Goal: Information Seeking & Learning: Learn about a topic

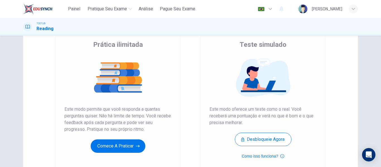
scroll to position [103, 0]
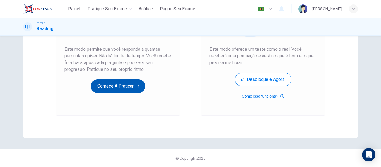
click at [113, 83] on button "Comece a praticar" at bounding box center [118, 85] width 55 height 13
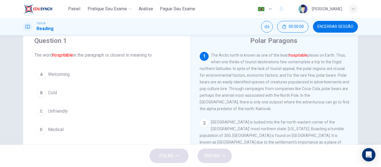
scroll to position [28, 0]
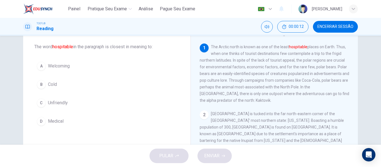
click at [65, 66] on span "Welcoming" at bounding box center [59, 66] width 22 height 7
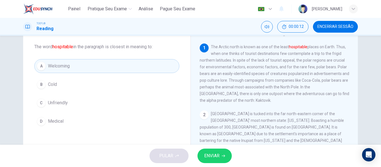
click at [219, 160] on span "ENVIAR" at bounding box center [211, 156] width 15 height 8
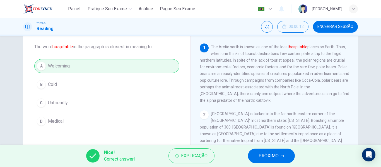
click at [265, 156] on span "PRÓXIMO" at bounding box center [269, 156] width 20 height 8
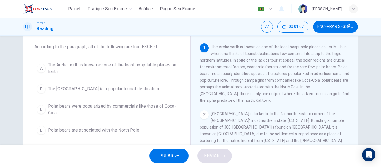
click at [113, 89] on span "The North Pole is a popular tourist destination" at bounding box center [103, 89] width 111 height 7
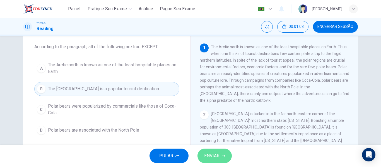
click at [218, 154] on span "ENVIAR" at bounding box center [211, 156] width 15 height 8
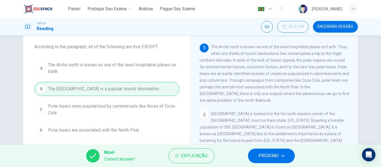
click at [282, 155] on icon "button" at bounding box center [282, 155] width 3 height 3
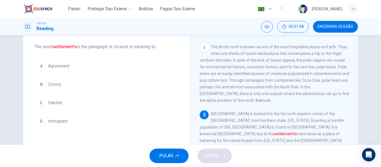
scroll to position [55, 0]
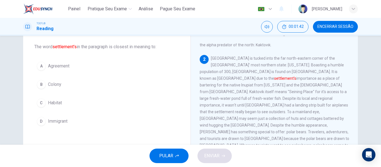
click at [41, 87] on div "B" at bounding box center [41, 84] width 9 height 9
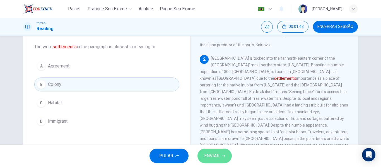
click at [223, 155] on icon "button" at bounding box center [223, 155] width 3 height 3
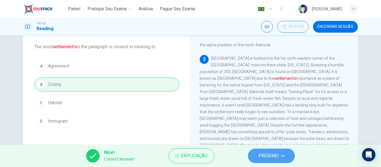
click at [264, 154] on span "PRÓXIMO" at bounding box center [269, 156] width 20 height 8
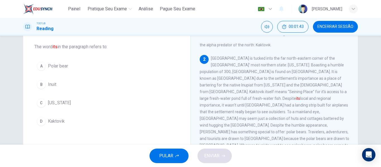
scroll to position [69, 0]
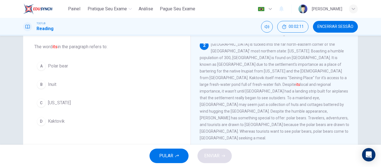
click at [52, 118] on span "Kaktovik" at bounding box center [56, 121] width 17 height 7
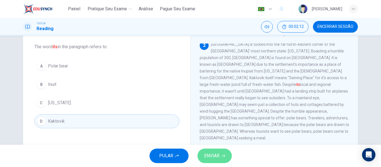
click at [214, 158] on span "ENVIAR" at bounding box center [211, 156] width 15 height 8
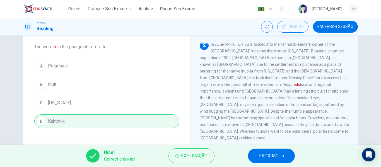
click at [279, 155] on button "PRÓXIMO" at bounding box center [271, 156] width 47 height 15
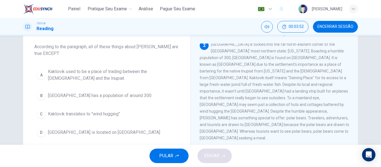
click at [111, 114] on span "Kaktovik translates to "wind hugging"" at bounding box center [84, 114] width 72 height 7
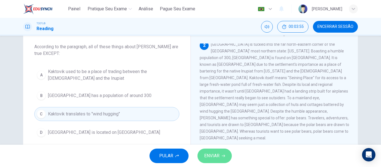
click at [226, 159] on button "ENVIAR" at bounding box center [214, 156] width 34 height 15
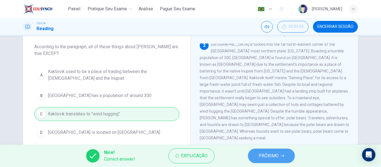
click at [289, 154] on button "PRÓXIMO" at bounding box center [271, 156] width 47 height 15
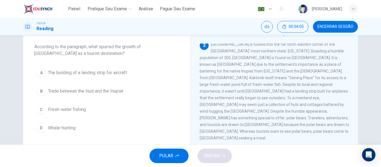
click at [113, 73] on span "The building of a landing strip for aircraft" at bounding box center [87, 72] width 79 height 7
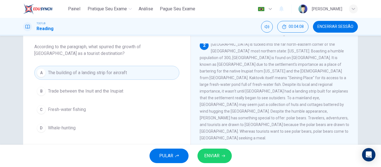
click at [218, 153] on span "ENVIAR" at bounding box center [211, 156] width 15 height 8
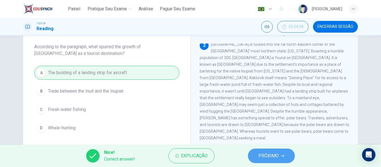
click at [271, 160] on span "PRÓXIMO" at bounding box center [269, 156] width 20 height 8
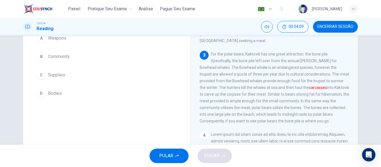
scroll to position [28, 0]
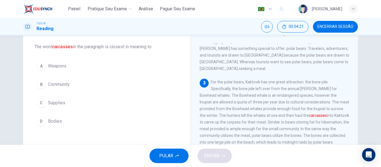
click at [49, 123] on span "Bodies" at bounding box center [55, 121] width 14 height 7
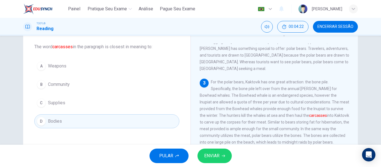
click at [224, 156] on icon "button" at bounding box center [223, 156] width 3 height 3
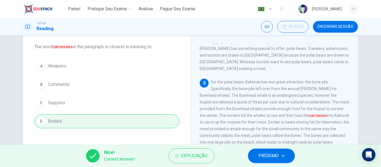
click at [269, 155] on span "PRÓXIMO" at bounding box center [269, 156] width 20 height 8
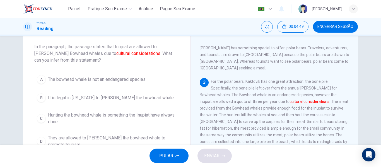
scroll to position [56, 0]
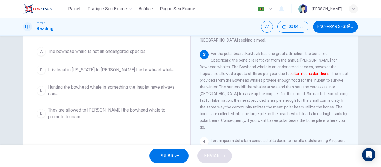
click at [139, 86] on span "Hunting the bowhead whale is something the Inupiat have always done" at bounding box center [112, 90] width 129 height 13
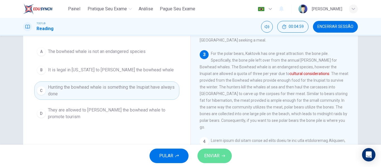
click at [223, 158] on button "ENVIAR" at bounding box center [214, 156] width 34 height 15
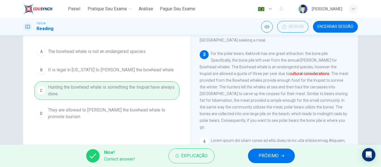
click at [272, 158] on span "PRÓXIMO" at bounding box center [269, 156] width 20 height 8
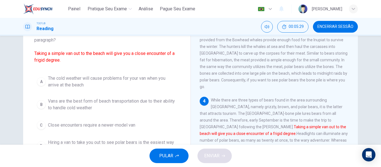
scroll to position [69, 0]
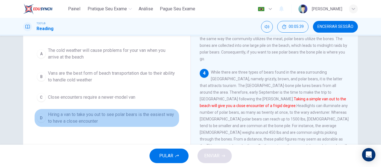
click at [147, 115] on span "Hiring a van to take you out to see polar bears is the easiest way to have a cl…" at bounding box center [112, 117] width 129 height 13
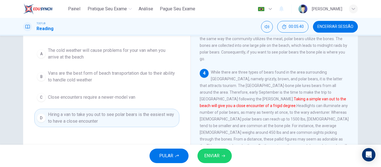
click at [217, 155] on span "ENVIAR" at bounding box center [211, 156] width 15 height 8
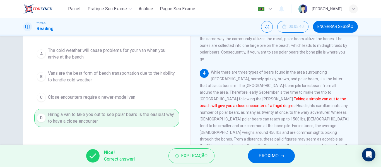
click at [262, 157] on span "PRÓXIMO" at bounding box center [269, 156] width 20 height 8
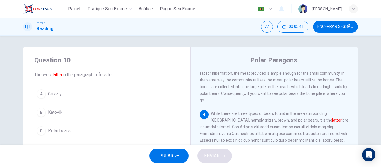
scroll to position [250, 0]
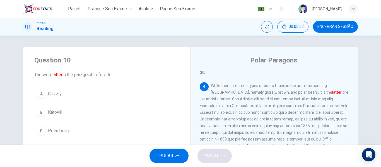
click at [55, 134] on span "Polar bears" at bounding box center [59, 130] width 23 height 7
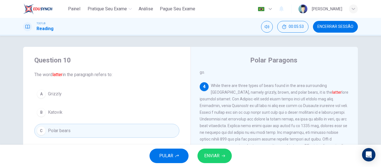
click at [208, 153] on span "ENVIAR" at bounding box center [211, 156] width 15 height 8
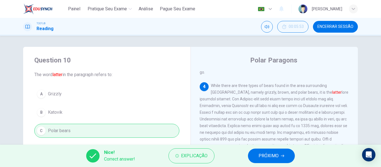
click at [271, 157] on span "PRÓXIMO" at bounding box center [269, 156] width 20 height 8
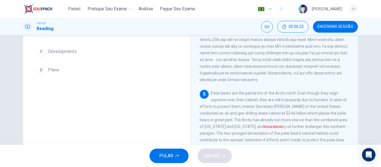
scroll to position [51, 0]
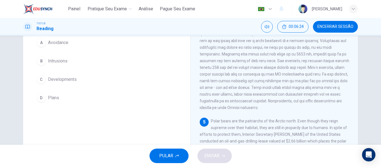
click at [59, 62] on span "Intrusions" at bounding box center [58, 61] width 20 height 7
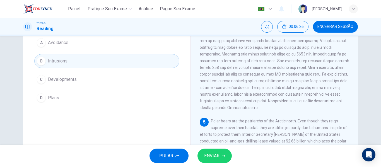
click at [219, 158] on span "ENVIAR" at bounding box center [211, 156] width 15 height 8
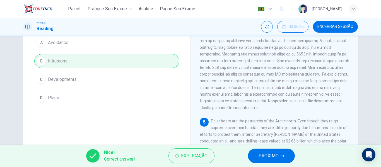
click at [271, 158] on span "PRÓXIMO" at bounding box center [269, 156] width 20 height 8
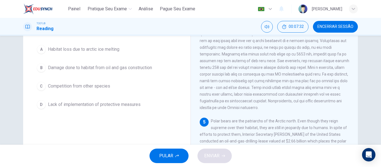
click at [96, 86] on span "Competition from other species" at bounding box center [79, 86] width 62 height 7
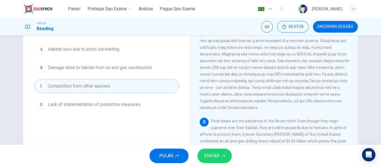
click at [218, 155] on span "ENVIAR" at bounding box center [211, 156] width 15 height 8
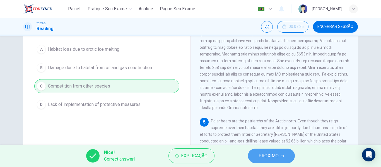
click at [273, 157] on span "PRÓXIMO" at bounding box center [269, 156] width 20 height 8
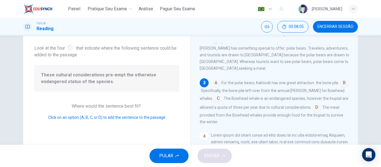
scroll to position [167, 0]
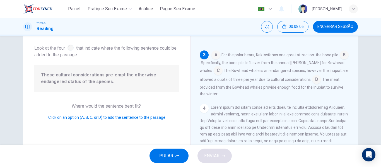
click at [313, 76] on input at bounding box center [316, 80] width 9 height 9
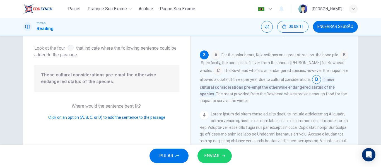
click at [217, 153] on span "ENVIAR" at bounding box center [211, 156] width 15 height 8
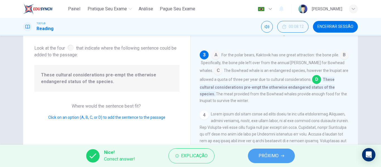
click at [264, 156] on span "PRÓXIMO" at bounding box center [269, 156] width 20 height 8
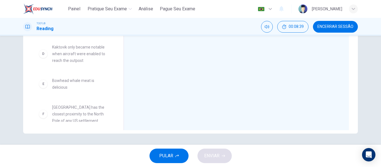
scroll to position [79, 0]
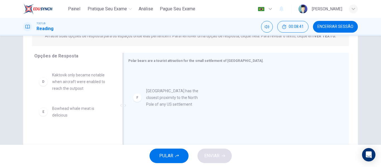
drag, startPoint x: 62, startPoint y: 137, endPoint x: 165, endPoint y: 99, distance: 109.9
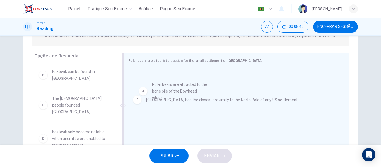
drag, startPoint x: 64, startPoint y: 78, endPoint x: 169, endPoint y: 90, distance: 105.6
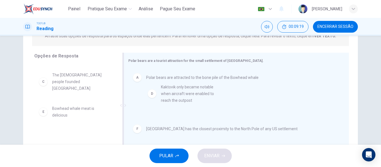
drag, startPoint x: 64, startPoint y: 115, endPoint x: 178, endPoint y: 106, distance: 114.4
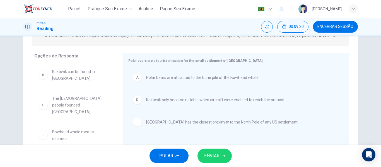
scroll to position [0, 0]
click at [215, 154] on span "ENVIAR" at bounding box center [211, 156] width 15 height 8
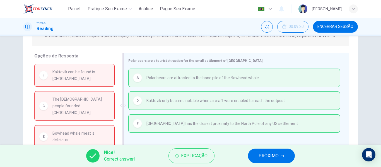
scroll to position [23, 0]
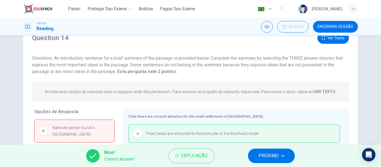
click at [276, 155] on span "PRÓXIMO" at bounding box center [269, 156] width 20 height 8
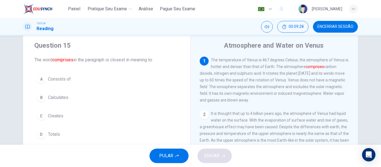
scroll to position [28, 0]
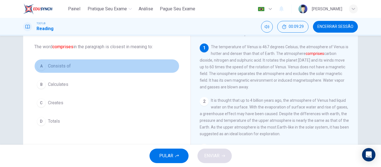
click at [61, 67] on span "Consists of" at bounding box center [59, 66] width 23 height 7
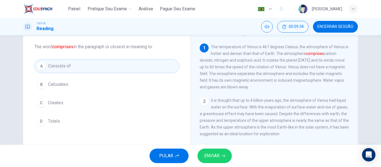
click at [219, 151] on button "ENVIAR" at bounding box center [214, 156] width 34 height 15
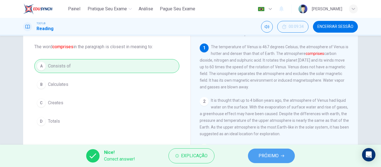
click at [280, 158] on button "PRÓXIMO" at bounding box center [271, 156] width 47 height 15
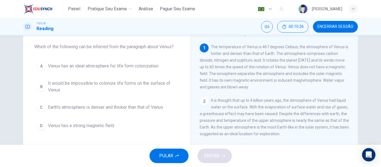
click at [134, 83] on span "It would be impossible to colonize life forms on the surface of Venus" at bounding box center [112, 86] width 129 height 13
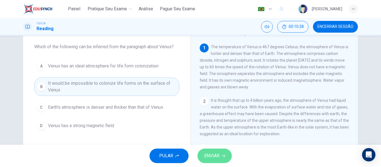
click at [222, 151] on button "ENVIAR" at bounding box center [214, 156] width 34 height 15
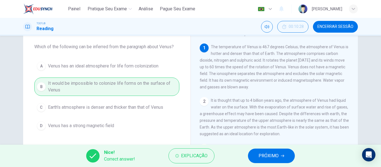
click at [272, 160] on button "PRÓXIMO" at bounding box center [271, 156] width 47 height 15
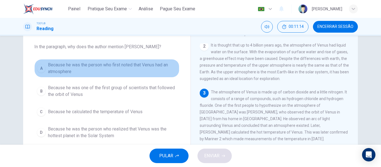
click at [82, 65] on span "Because he was the person who first noted that Venus had an atmosphere" at bounding box center [112, 68] width 129 height 13
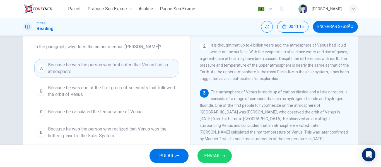
scroll to position [56, 0]
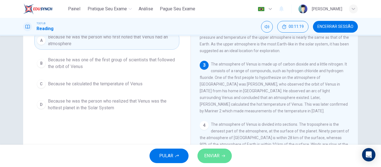
click at [220, 155] on button "ENVIAR" at bounding box center [214, 156] width 34 height 15
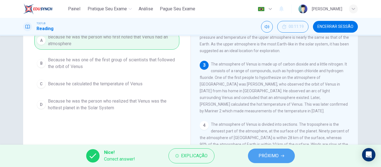
click at [280, 157] on button "PRÓXIMO" at bounding box center [271, 156] width 47 height 15
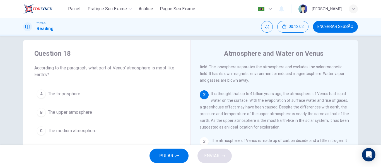
scroll to position [35, 0]
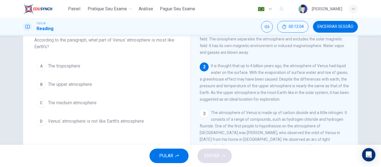
click at [84, 83] on span "The upper atmosphere" at bounding box center [70, 84] width 44 height 7
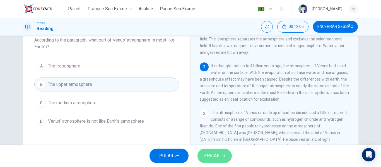
click at [211, 156] on span "ENVIAR" at bounding box center [211, 156] width 15 height 8
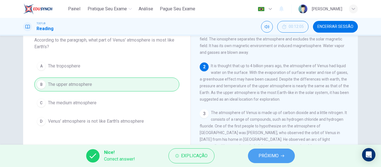
click at [277, 156] on span "PRÓXIMO" at bounding box center [269, 156] width 20 height 8
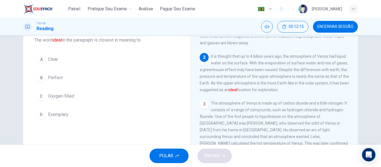
scroll to position [28, 0]
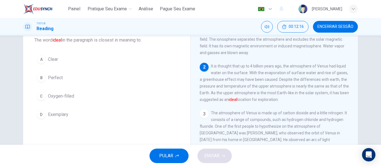
click at [60, 77] on span "Perfect" at bounding box center [55, 77] width 15 height 7
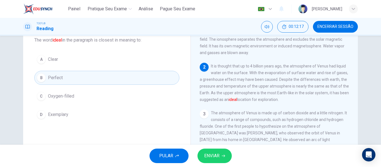
click at [210, 154] on span "ENVIAR" at bounding box center [211, 156] width 15 height 8
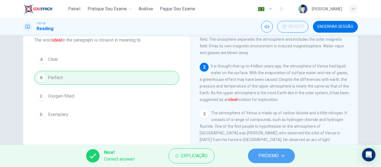
click at [269, 156] on span "PRÓXIMO" at bounding box center [269, 156] width 20 height 8
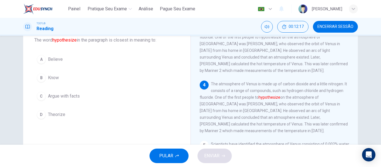
scroll to position [118, 0]
click at [54, 117] on span "Theorize" at bounding box center [56, 114] width 17 height 7
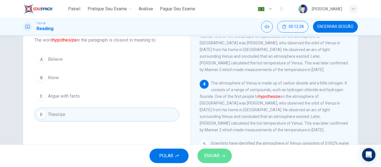
click at [223, 158] on button "ENVIAR" at bounding box center [214, 156] width 34 height 15
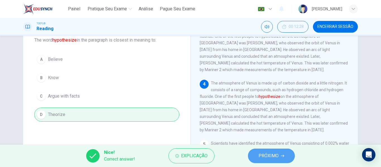
click at [279, 160] on button "PRÓXIMO" at bounding box center [271, 156] width 47 height 15
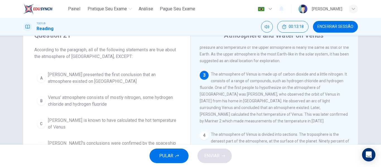
scroll to position [35, 0]
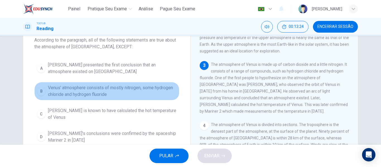
click at [130, 91] on span "Venus' atmosphere consists of mostly nitrogen, some hydrogen chloride and hydro…" at bounding box center [112, 90] width 129 height 13
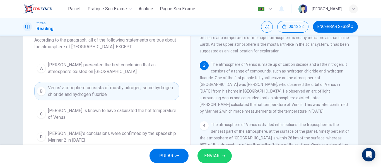
click at [224, 155] on icon "button" at bounding box center [223, 156] width 3 height 3
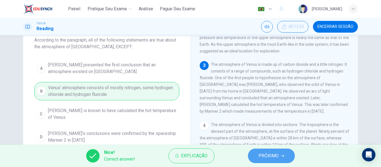
click at [272, 155] on span "PRÓXIMO" at bounding box center [269, 156] width 20 height 8
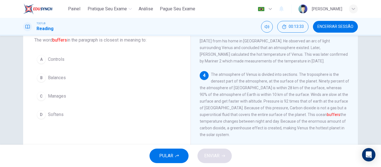
scroll to position [132, 0]
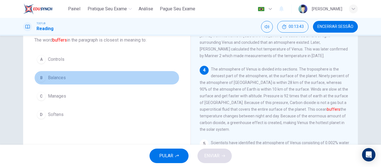
click at [69, 82] on button "B Balances" at bounding box center [106, 78] width 145 height 14
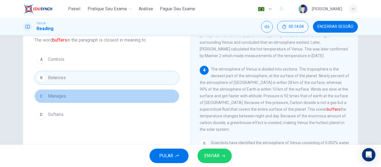
click at [103, 98] on button "C Manages" at bounding box center [106, 96] width 145 height 14
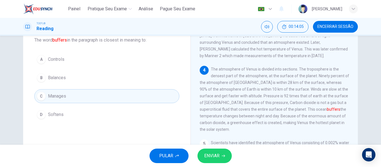
click at [105, 112] on button "D Softens" at bounding box center [106, 115] width 145 height 14
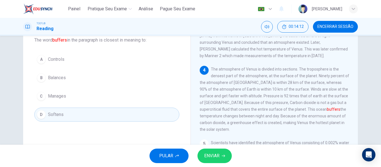
click at [216, 161] on button "ENVIAR" at bounding box center [214, 156] width 34 height 15
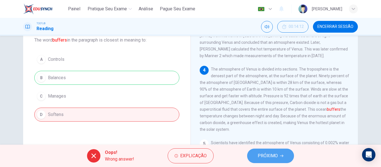
click at [288, 152] on button "PRÓXIMO" at bounding box center [270, 156] width 47 height 15
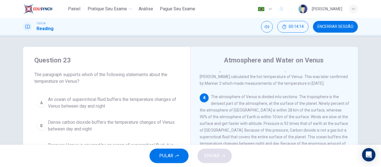
scroll to position [28, 0]
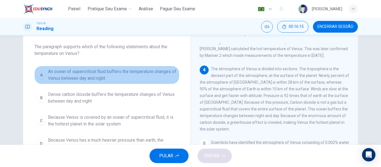
click at [144, 71] on span "An ocean of supercritical fluid buffers the temperature changes of Venus betwee…" at bounding box center [112, 74] width 129 height 13
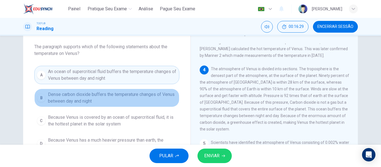
click at [144, 95] on span "Dense carbon dioxide buffers the temperature changes of Venus between day and n…" at bounding box center [112, 97] width 129 height 13
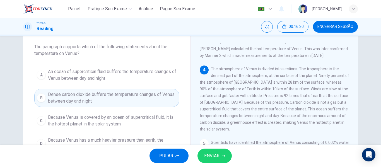
scroll to position [0, 0]
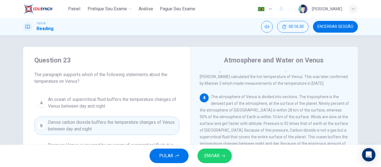
click at [138, 106] on span "An ocean of supercritical fluid buffers the temperature changes of Venus betwee…" at bounding box center [112, 102] width 129 height 13
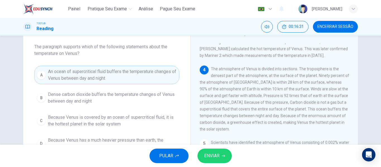
scroll to position [56, 0]
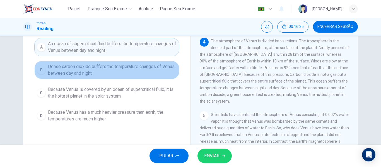
click at [132, 70] on span "Dense carbon dioxide buffers the temperature changes of Venus between day and n…" at bounding box center [112, 69] width 129 height 13
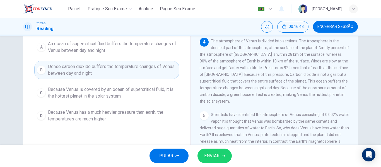
click at [71, 105] on div "A An ocean of supercritical fluid buffers the temperature changes of Venus betw…" at bounding box center [106, 81] width 145 height 87
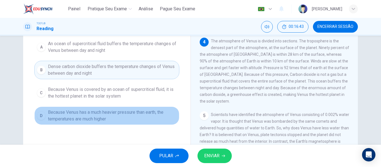
click at [71, 111] on span "Because Venus has a much heavier pressure than earth, the temperatures are much…" at bounding box center [112, 115] width 129 height 13
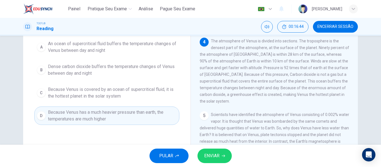
click at [214, 160] on span "ENVIAR" at bounding box center [211, 156] width 15 height 8
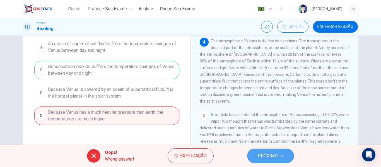
click at [265, 159] on span "PRÓXIMO" at bounding box center [268, 156] width 20 height 8
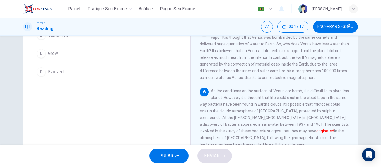
scroll to position [51, 0]
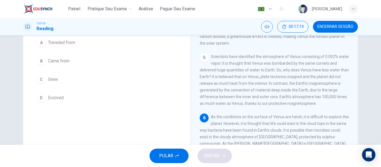
click at [48, 83] on span "Grew" at bounding box center [53, 79] width 10 height 7
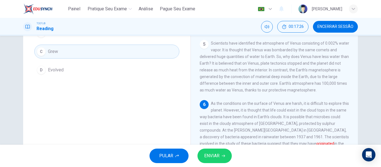
scroll to position [131, 0]
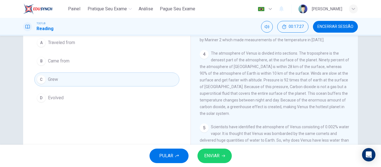
click at [99, 64] on button "B Came from" at bounding box center [106, 61] width 145 height 14
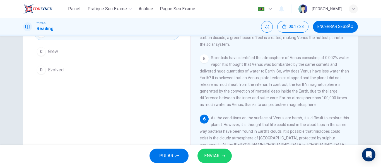
scroll to position [214, 0]
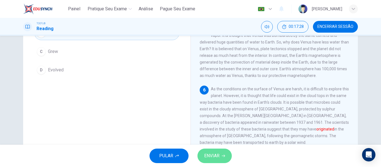
click at [223, 155] on icon "button" at bounding box center [223, 155] width 3 height 3
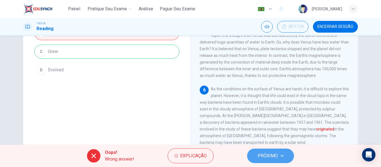
click at [276, 156] on span "PRÓXIMO" at bounding box center [268, 156] width 20 height 8
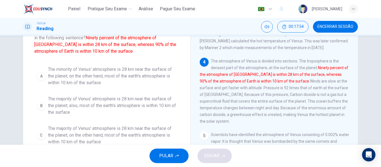
scroll to position [71, 0]
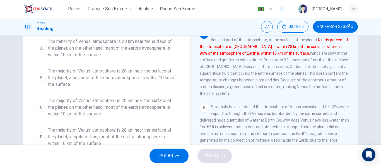
click at [125, 67] on button "B The majority of Venus' atmosphere is 28 km near the surface of the planet; al…" at bounding box center [106, 77] width 145 height 25
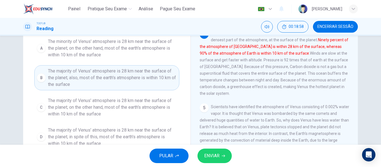
click at [223, 158] on button "ENVIAR" at bounding box center [214, 156] width 34 height 15
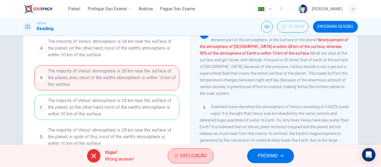
click at [187, 156] on span "Explicação" at bounding box center [193, 156] width 26 height 8
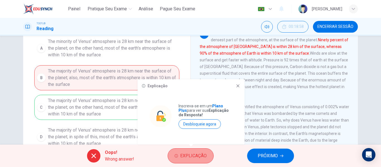
click at [187, 156] on span "Explicação" at bounding box center [193, 156] width 26 height 8
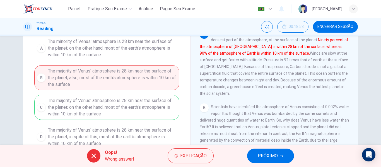
click at [150, 103] on div "A The minority of Venus' atmosphere is 28 km near the surface of the planet; on…" at bounding box center [106, 93] width 145 height 114
click at [277, 158] on span "PRÓXIMO" at bounding box center [268, 156] width 20 height 8
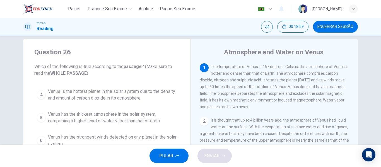
scroll to position [2, 0]
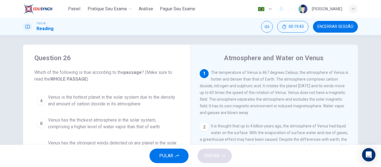
click at [204, 131] on div "2" at bounding box center [204, 127] width 9 height 9
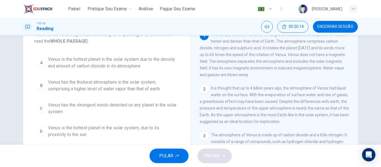
scroll to position [30, 0]
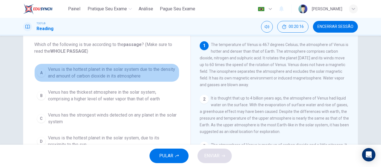
click at [97, 74] on span "Venus is the hottest planet in the solar system due to the density and amount o…" at bounding box center [112, 72] width 129 height 13
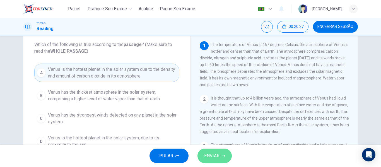
click at [224, 151] on button "ENVIAR" at bounding box center [214, 156] width 34 height 15
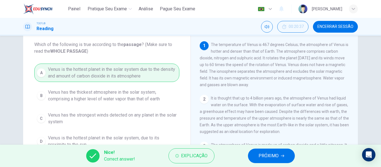
click at [282, 156] on icon "button" at bounding box center [282, 155] width 3 height 3
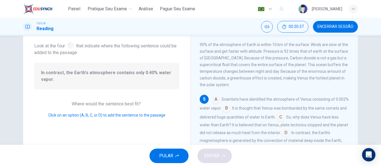
scroll to position [207, 0]
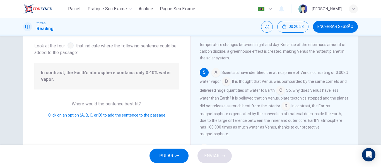
click at [231, 86] on input at bounding box center [226, 82] width 9 height 9
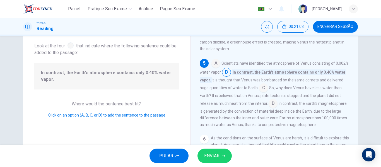
scroll to position [228, 0]
click at [268, 90] on input at bounding box center [263, 88] width 9 height 9
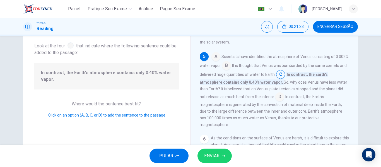
click at [224, 154] on button "ENVIAR" at bounding box center [214, 156] width 34 height 15
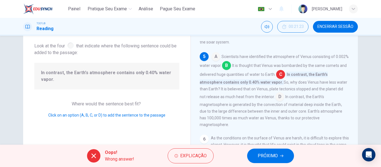
click at [259, 154] on span "PRÓXIMO" at bounding box center [268, 156] width 20 height 8
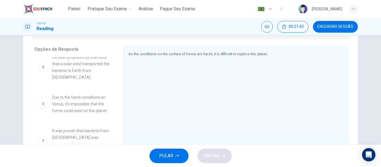
scroll to position [137, 0]
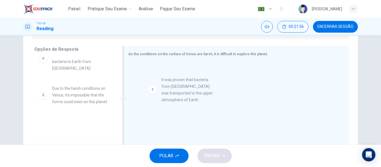
drag, startPoint x: 61, startPoint y: 128, endPoint x: 169, endPoint y: 86, distance: 115.8
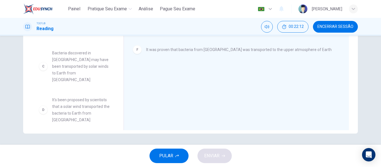
scroll to position [56, 0]
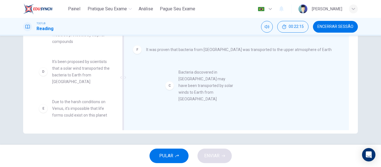
drag, startPoint x: 64, startPoint y: 85, endPoint x: 199, endPoint y: 86, distance: 134.7
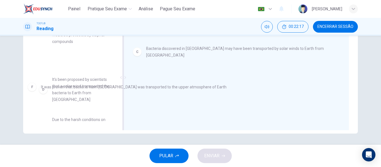
drag, startPoint x: 198, startPoint y: 74, endPoint x: 90, endPoint y: 91, distance: 109.8
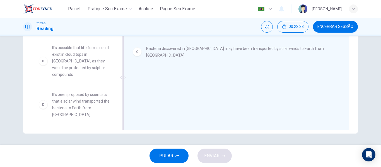
scroll to position [13, 0]
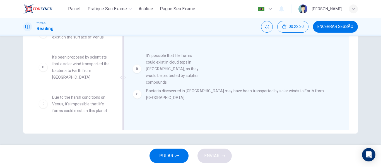
drag, startPoint x: 75, startPoint y: 88, endPoint x: 189, endPoint y: 80, distance: 114.0
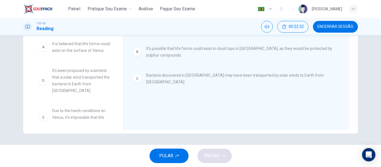
scroll to position [79, 0]
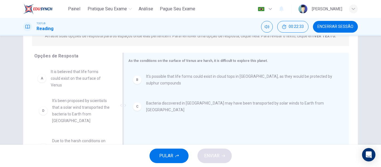
drag, startPoint x: 83, startPoint y: 83, endPoint x: 223, endPoint y: 133, distance: 148.3
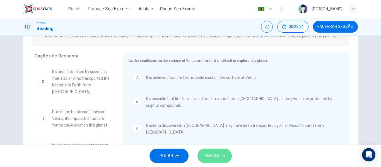
click at [219, 155] on button "ENVIAR" at bounding box center [214, 156] width 34 height 15
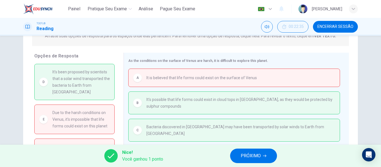
click at [257, 154] on span "PRÓXIMO" at bounding box center [251, 156] width 20 height 8
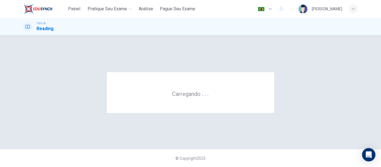
scroll to position [0, 0]
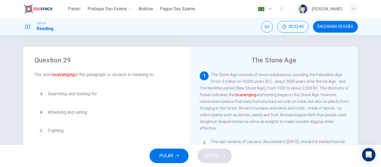
click at [338, 21] on div "TOEFL® Reading 00:22:40 Encerrar Sessão" at bounding box center [190, 27] width 381 height 18
click at [339, 29] on button "Encerrar Sessão" at bounding box center [335, 27] width 45 height 12
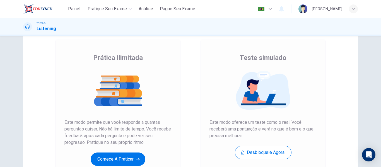
scroll to position [56, 0]
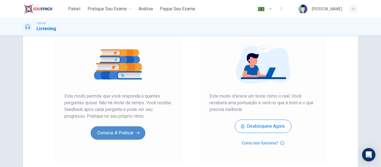
click at [127, 131] on button "Comece a praticar" at bounding box center [118, 132] width 55 height 13
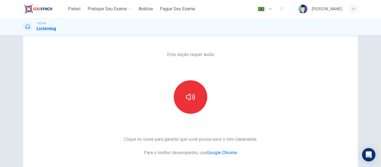
scroll to position [28, 0]
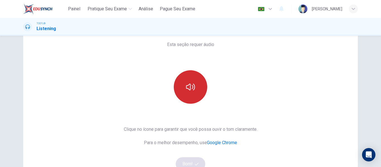
click at [188, 86] on icon "button" at bounding box center [190, 87] width 9 height 9
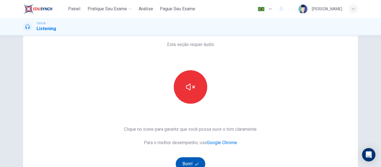
click at [195, 162] on icon "button" at bounding box center [197, 164] width 4 height 4
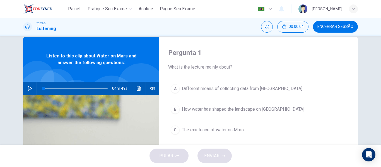
scroll to position [0, 0]
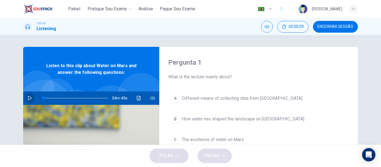
click at [25, 95] on button "button" at bounding box center [29, 97] width 9 height 13
type input "0"
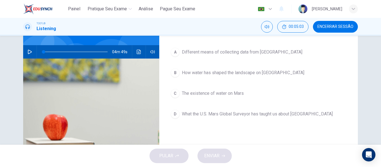
scroll to position [56, 0]
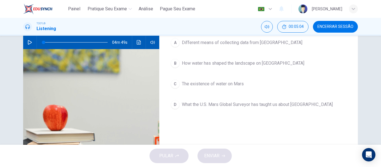
click at [237, 83] on span "The existence of water on Mars" at bounding box center [213, 84] width 62 height 7
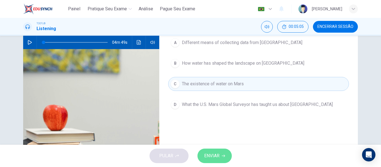
click at [221, 158] on button "ENVIAR" at bounding box center [214, 156] width 34 height 15
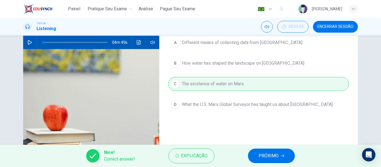
click at [269, 156] on span "PRÓXIMO" at bounding box center [269, 156] width 20 height 8
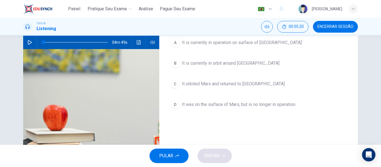
scroll to position [28, 0]
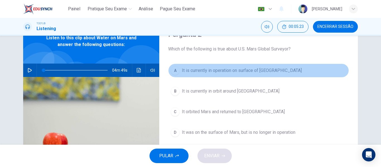
click at [263, 73] on span "It is currently in operation on surface of Mars" at bounding box center [242, 70] width 120 height 7
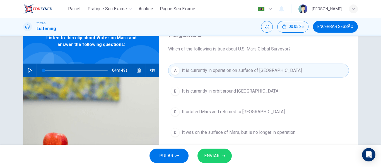
click at [219, 153] on button "ENVIAR" at bounding box center [214, 156] width 34 height 15
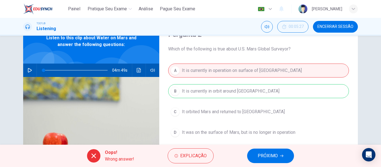
click at [208, 96] on div "A It is currently in operation on surface of Mars B It is currently in orbit ar…" at bounding box center [258, 107] width 181 height 87
click at [265, 154] on span "PRÓXIMO" at bounding box center [268, 156] width 20 height 8
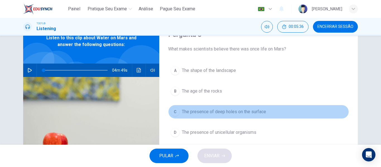
click at [244, 114] on span "The presence of deep holes on the surface" at bounding box center [224, 111] width 84 height 7
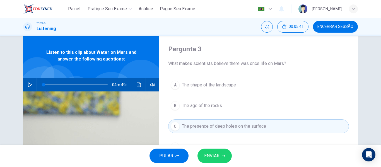
scroll to position [0, 0]
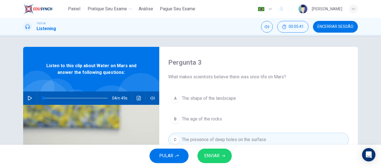
click at [228, 99] on span "The shape of the landscape" at bounding box center [209, 98] width 54 height 7
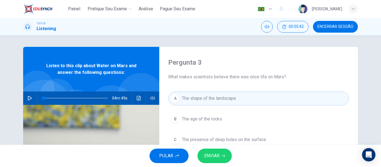
click at [226, 154] on button "ENVIAR" at bounding box center [214, 156] width 34 height 15
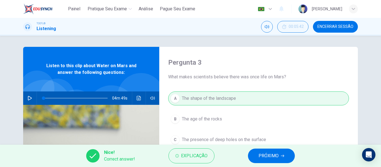
drag, startPoint x: 291, startPoint y: 163, endPoint x: 279, endPoint y: 158, distance: 13.3
click at [291, 164] on div "Nice! Correct answer! Explicação PRÓXIMO" at bounding box center [190, 156] width 381 height 22
click at [279, 158] on button "PRÓXIMO" at bounding box center [271, 156] width 47 height 15
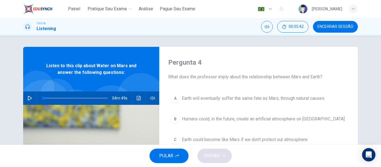
scroll to position [28, 0]
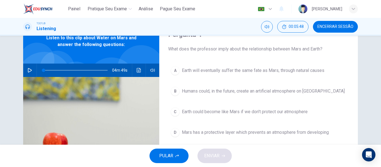
drag, startPoint x: 309, startPoint y: 69, endPoint x: 309, endPoint y: 72, distance: 2.8
click at [310, 69] on span "Earth will eventually suffer the same fate as Mars, through natural causes" at bounding box center [253, 70] width 143 height 7
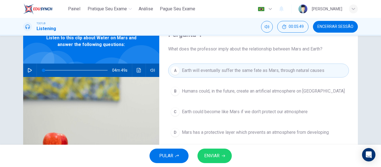
scroll to position [56, 0]
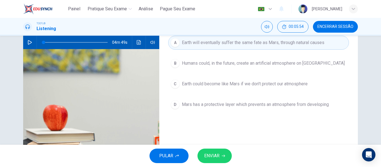
click at [292, 83] on span "Earth could become like Mars if we don't protect our atmosphere" at bounding box center [245, 84] width 126 height 7
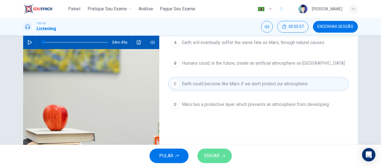
click at [228, 152] on button "ENVIAR" at bounding box center [214, 156] width 34 height 15
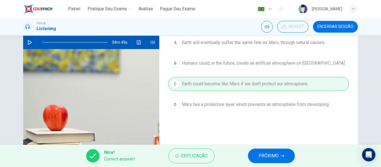
click at [265, 155] on span "PRÓXIMO" at bounding box center [269, 156] width 20 height 8
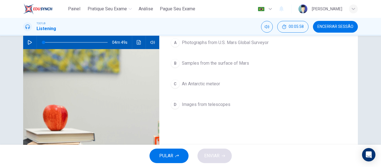
scroll to position [28, 0]
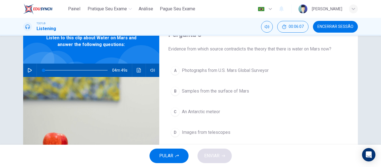
click at [219, 73] on span "Photographs from U.S. Mars Global Surveyor" at bounding box center [225, 70] width 87 height 7
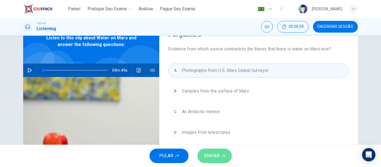
click at [211, 154] on span "ENVIAR" at bounding box center [211, 156] width 15 height 8
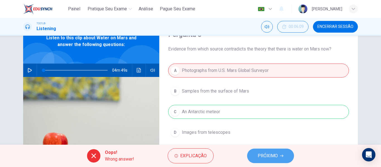
click at [272, 159] on span "PRÓXIMO" at bounding box center [268, 156] width 20 height 8
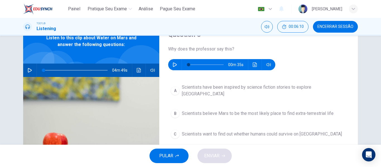
click at [174, 64] on icon "button" at bounding box center [175, 64] width 4 height 4
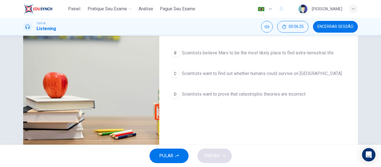
scroll to position [51, 0]
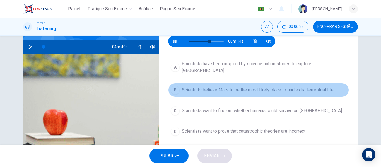
click at [293, 87] on span "Scientists believe Mars to be the most likely place to find extra-terrestrial l…" at bounding box center [258, 90] width 152 height 7
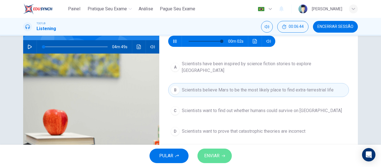
click at [215, 158] on span "ENVIAR" at bounding box center [211, 156] width 15 height 8
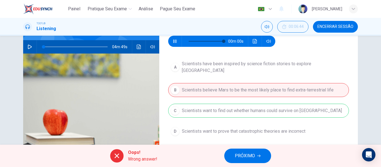
type input "0"
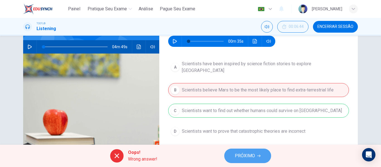
click at [236, 153] on span "PRÓXIMO" at bounding box center [245, 156] width 20 height 8
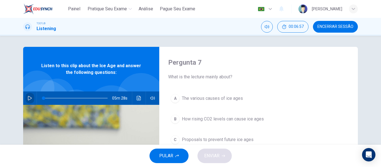
click at [28, 98] on icon "button" at bounding box center [30, 98] width 4 height 4
type input "0"
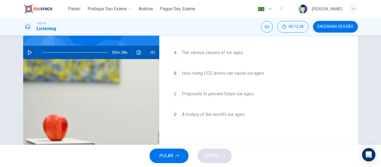
scroll to position [56, 0]
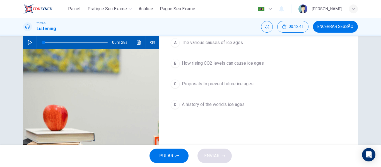
click at [226, 102] on span "A history of the world's ice ages" at bounding box center [213, 104] width 63 height 7
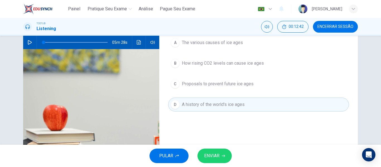
click at [217, 153] on span "ENVIAR" at bounding box center [211, 156] width 15 height 8
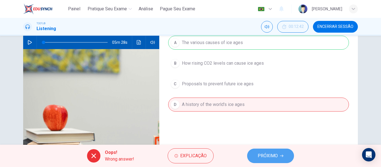
click at [289, 154] on button "PRÓXIMO" at bounding box center [270, 156] width 47 height 15
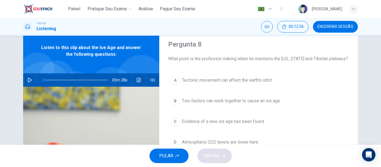
scroll to position [28, 0]
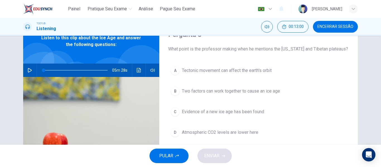
click at [247, 73] on span "Tectonic movement can affect the earth's orbit" at bounding box center [227, 70] width 90 height 7
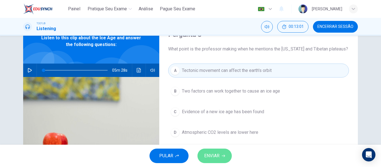
click at [223, 155] on icon "button" at bounding box center [223, 155] width 3 height 3
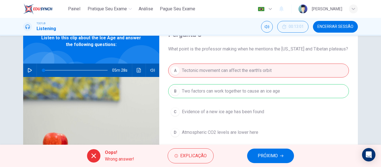
click at [287, 155] on button "PRÓXIMO" at bounding box center [270, 156] width 47 height 15
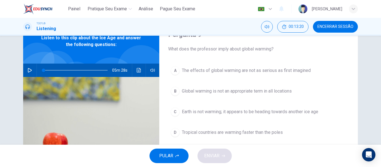
click at [294, 93] on button "B Global warming is not an appropriate term in all locations" at bounding box center [258, 91] width 181 height 14
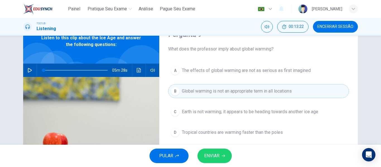
click at [223, 155] on icon "button" at bounding box center [223, 155] width 3 height 3
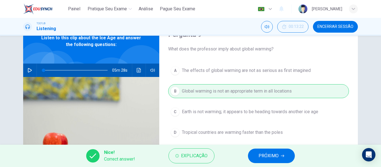
click at [269, 159] on span "PRÓXIMO" at bounding box center [269, 156] width 20 height 8
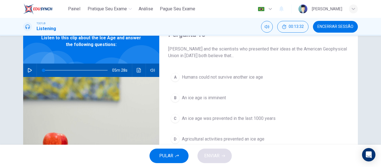
click at [213, 95] on span "An ice age is imminent" at bounding box center [204, 98] width 44 height 7
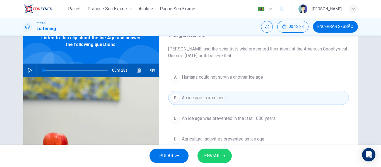
scroll to position [56, 0]
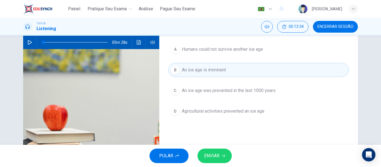
click at [254, 95] on button "C An ice age was prevented in the last 1000 years" at bounding box center [258, 91] width 181 height 14
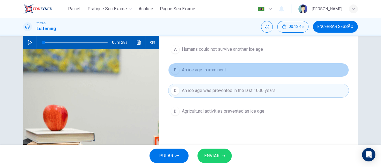
click at [208, 69] on span "An ice age is imminent" at bounding box center [204, 70] width 44 height 7
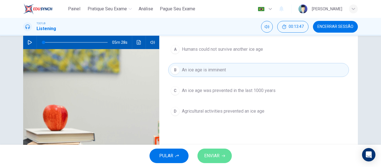
click at [213, 160] on span "ENVIAR" at bounding box center [211, 156] width 15 height 8
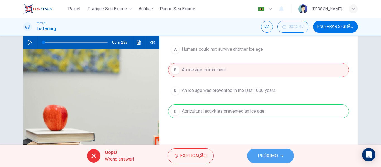
click at [271, 154] on span "PRÓXIMO" at bounding box center [268, 156] width 20 height 8
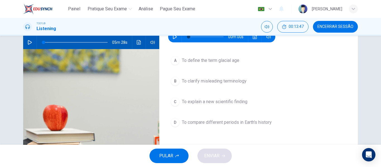
scroll to position [28, 0]
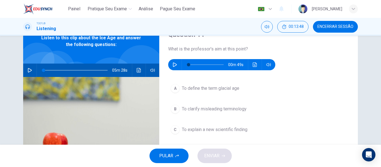
click at [176, 68] on button "button" at bounding box center [174, 64] width 9 height 11
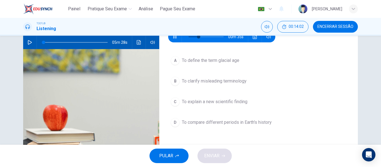
click at [194, 61] on span "To define the term glacial age" at bounding box center [210, 60] width 57 height 7
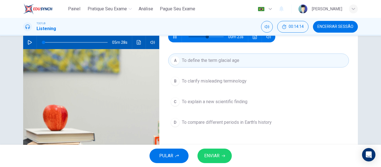
click at [216, 82] on span "To clarify misleading terminology" at bounding box center [214, 81] width 65 height 7
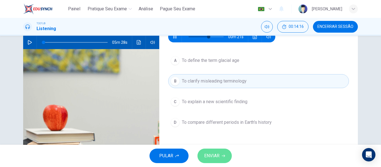
click at [212, 151] on button "ENVIAR" at bounding box center [214, 156] width 34 height 15
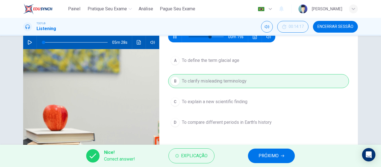
click at [277, 155] on span "PRÓXIMO" at bounding box center [269, 156] width 20 height 8
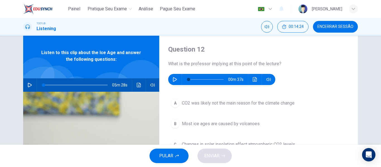
scroll to position [0, 0]
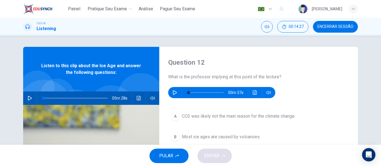
click at [173, 97] on button "button" at bounding box center [174, 92] width 9 height 11
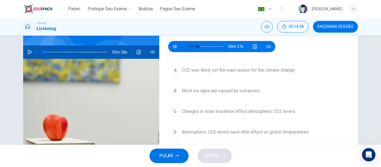
scroll to position [56, 0]
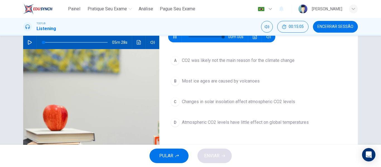
type input "0"
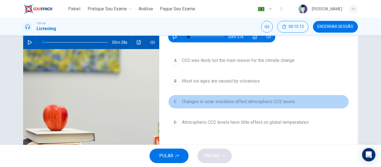
click at [291, 105] on span "Changes in solar insolation affect atmospheric CO2 levels" at bounding box center [238, 101] width 113 height 7
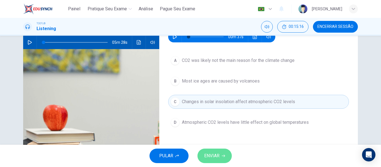
click at [225, 156] on button "ENVIAR" at bounding box center [214, 156] width 34 height 15
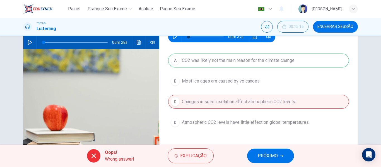
click at [274, 149] on button "PRÓXIMO" at bounding box center [270, 156] width 47 height 15
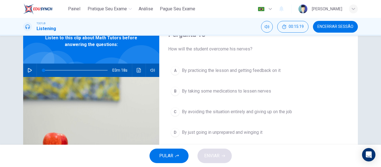
scroll to position [0, 0]
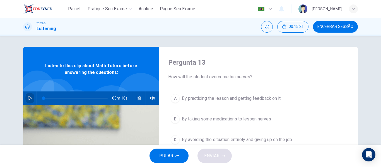
click at [28, 96] on icon "button" at bounding box center [30, 98] width 4 height 4
click at [25, 98] on button "button" at bounding box center [29, 97] width 9 height 13
type input "4"
click at [354, 23] on button "Encerrar Sessão" at bounding box center [335, 27] width 45 height 12
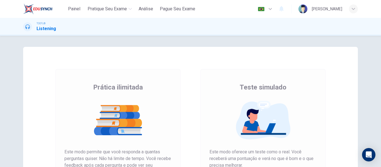
scroll to position [56, 0]
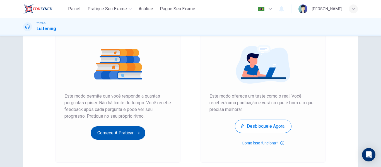
click at [140, 134] on button "Comece a praticar" at bounding box center [118, 132] width 55 height 13
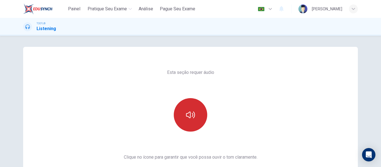
drag, startPoint x: 161, startPoint y: 112, endPoint x: 175, endPoint y: 119, distance: 16.1
click at [163, 115] on div at bounding box center [190, 114] width 60 height 33
click at [190, 119] on button "button" at bounding box center [190, 114] width 33 height 33
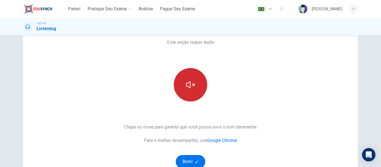
scroll to position [84, 0]
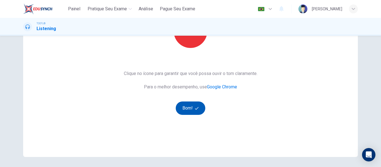
click at [190, 109] on button "Bom!" at bounding box center [191, 108] width 30 height 13
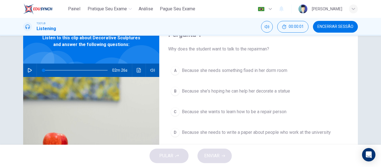
scroll to position [0, 0]
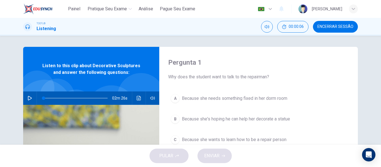
click at [28, 100] on icon "button" at bounding box center [30, 98] width 4 height 4
type input "0"
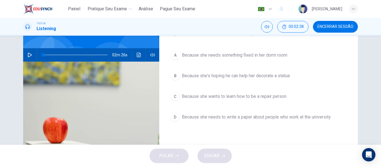
scroll to position [56, 0]
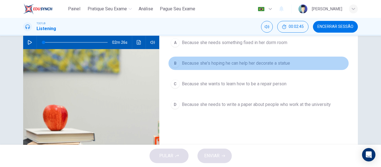
click at [232, 64] on span "Because she's hoping he can help her decorate a statue" at bounding box center [236, 63] width 108 height 7
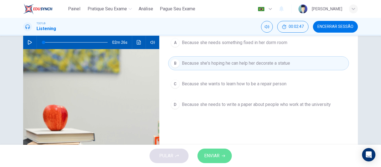
click at [217, 157] on span "ENVIAR" at bounding box center [211, 156] width 15 height 8
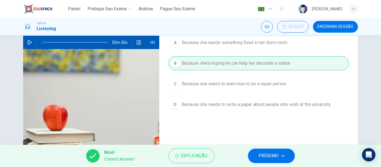
click at [275, 155] on span "PRÓXIMO" at bounding box center [269, 156] width 20 height 8
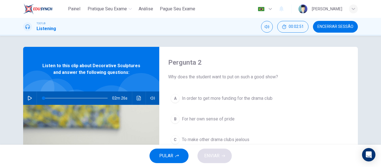
scroll to position [28, 0]
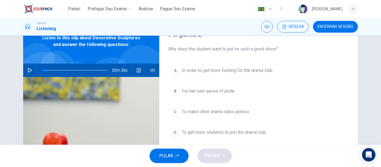
click at [240, 127] on button "D To get more students to join the drama club" at bounding box center [258, 132] width 181 height 14
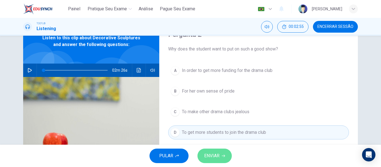
click at [225, 153] on button "ENVIAR" at bounding box center [214, 156] width 34 height 15
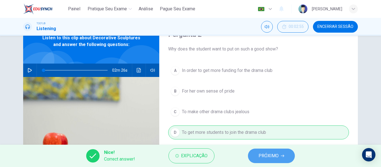
click at [272, 153] on span "PRÓXIMO" at bounding box center [269, 156] width 20 height 8
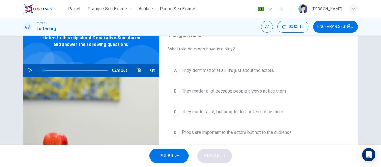
click at [285, 111] on button "C They matter a lot, but people don't often notice them" at bounding box center [258, 112] width 181 height 14
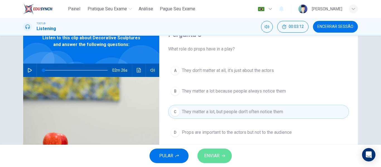
click at [221, 159] on button "ENVIAR" at bounding box center [214, 156] width 34 height 15
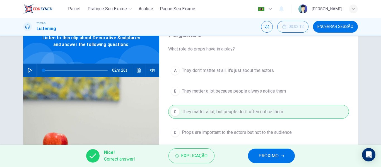
click at [279, 157] on button "PRÓXIMO" at bounding box center [271, 156] width 47 height 15
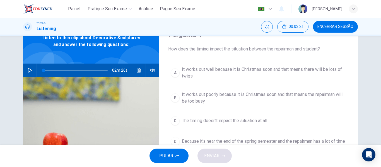
click at [226, 69] on span "It works out well because it is Christmas soon and that means there will be lot…" at bounding box center [264, 72] width 165 height 13
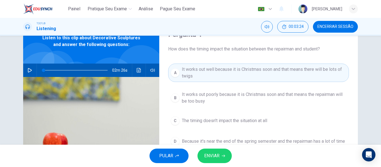
scroll to position [56, 0]
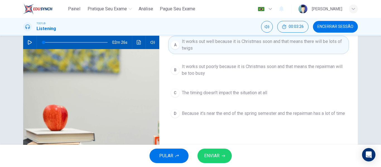
click at [223, 151] on button "ENVIAR" at bounding box center [214, 156] width 34 height 15
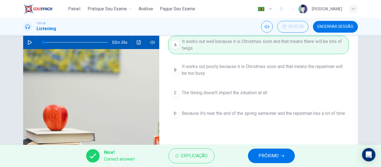
click at [274, 155] on span "PRÓXIMO" at bounding box center [269, 156] width 20 height 8
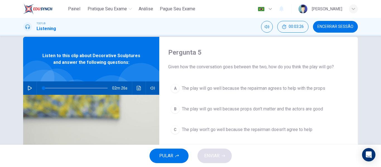
scroll to position [0, 0]
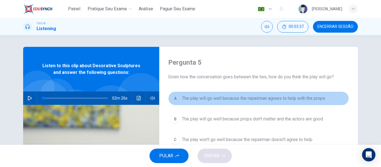
click at [250, 99] on span "The play will go well because the repairman agrees to help with the props" at bounding box center [253, 98] width 143 height 7
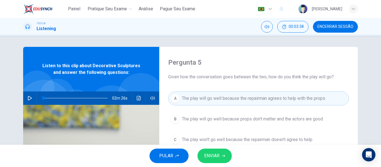
scroll to position [28, 0]
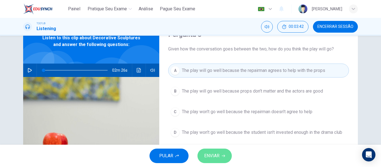
click at [223, 153] on button "ENVIAR" at bounding box center [214, 156] width 34 height 15
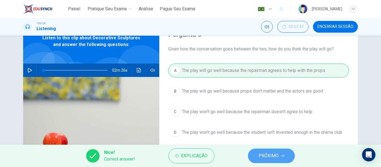
click at [277, 153] on span "PRÓXIMO" at bounding box center [269, 156] width 20 height 8
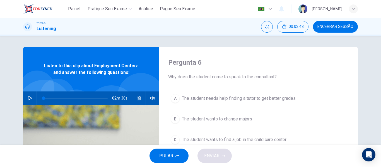
click at [28, 99] on icon "button" at bounding box center [30, 98] width 4 height 4
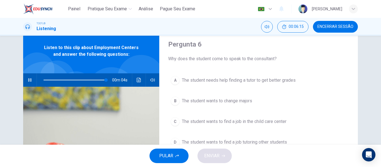
scroll to position [28, 0]
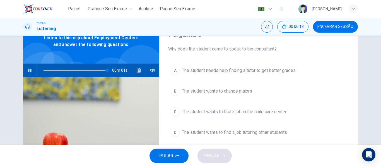
type input "0"
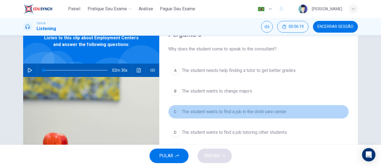
click at [266, 113] on span "The student wants to find a job in the child care center" at bounding box center [234, 111] width 105 height 7
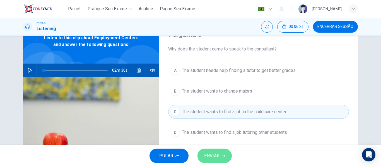
click at [224, 157] on icon "button" at bounding box center [223, 155] width 3 height 3
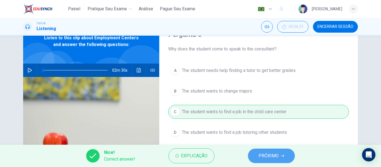
click at [272, 154] on span "PRÓXIMO" at bounding box center [269, 156] width 20 height 8
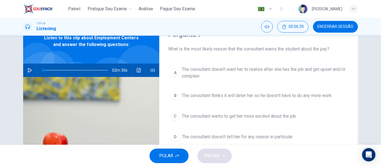
click at [253, 70] on span "The consultant doesn't want her to realize after she has the job and get upset …" at bounding box center [264, 72] width 165 height 13
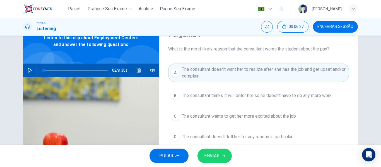
click at [224, 155] on icon "button" at bounding box center [223, 155] width 3 height 3
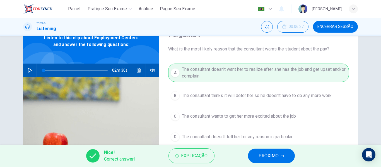
click at [266, 154] on span "PRÓXIMO" at bounding box center [269, 156] width 20 height 8
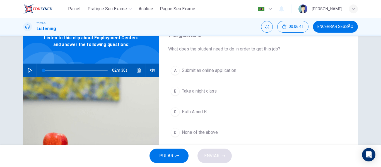
click at [219, 73] on span "Submit an online application" at bounding box center [209, 70] width 54 height 7
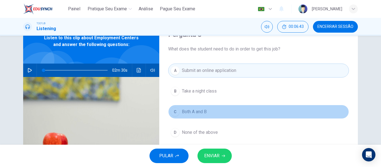
click at [198, 109] on span "Both A and B" at bounding box center [194, 111] width 25 height 7
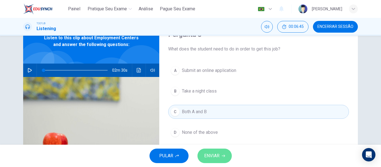
click at [215, 151] on button "ENVIAR" at bounding box center [214, 156] width 34 height 15
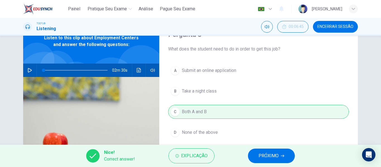
click at [279, 160] on button "PRÓXIMO" at bounding box center [271, 156] width 47 height 15
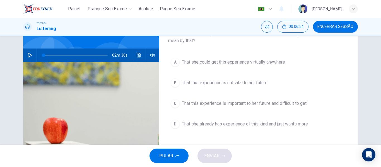
scroll to position [56, 0]
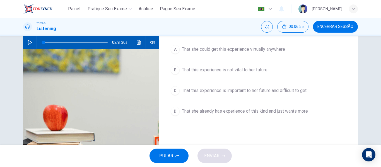
click at [284, 91] on span "That this experience is important to her future and difficult to get" at bounding box center [244, 90] width 125 height 7
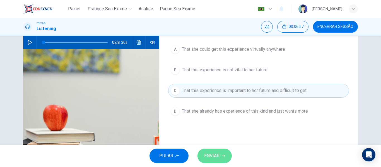
click at [221, 152] on button "ENVIAR" at bounding box center [214, 156] width 34 height 15
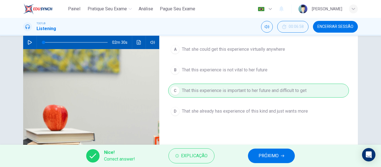
click at [262, 156] on span "PRÓXIMO" at bounding box center [269, 156] width 20 height 8
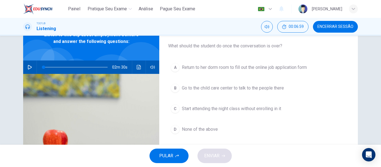
scroll to position [21, 0]
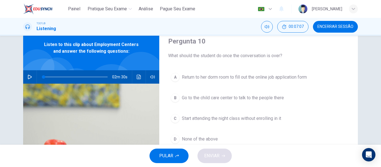
click at [296, 81] on button "A Return to her dorm room to fill out the online job application form" at bounding box center [258, 77] width 181 height 14
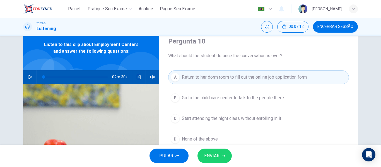
click at [213, 156] on span "ENVIAR" at bounding box center [211, 156] width 15 height 8
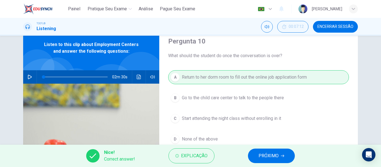
click at [291, 156] on button "PRÓXIMO" at bounding box center [271, 156] width 47 height 15
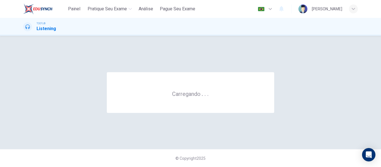
scroll to position [0, 0]
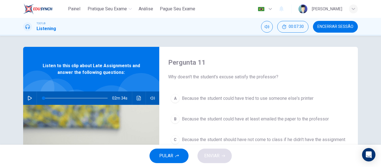
click at [28, 100] on icon "button" at bounding box center [30, 98] width 4 height 4
type input "2"
type input "0"
click at [267, 97] on span "Because the student could have tried to use someone else's printer" at bounding box center [248, 98] width 132 height 7
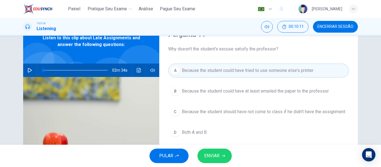
scroll to position [56, 0]
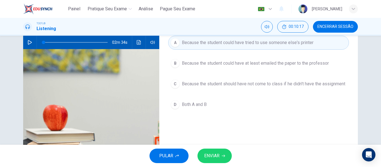
click at [193, 112] on button "D Both A and B" at bounding box center [258, 105] width 181 height 14
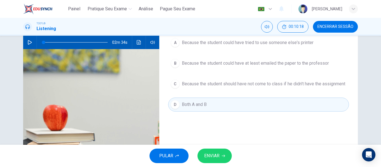
click at [229, 154] on button "ENVIAR" at bounding box center [214, 156] width 34 height 15
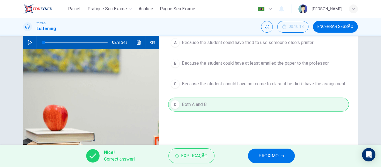
click at [267, 162] on button "PRÓXIMO" at bounding box center [271, 156] width 47 height 15
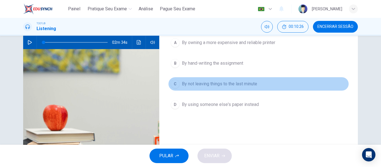
click at [240, 85] on span "By not leaving things to the last minute" at bounding box center [219, 84] width 75 height 7
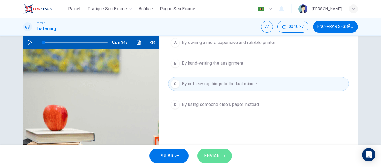
click at [219, 159] on span "ENVIAR" at bounding box center [211, 156] width 15 height 8
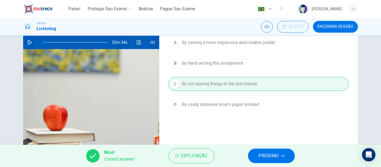
click at [262, 149] on button "PRÓXIMO" at bounding box center [271, 156] width 47 height 15
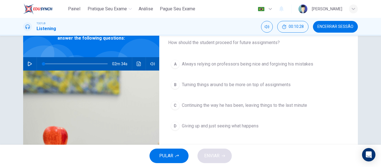
scroll to position [28, 0]
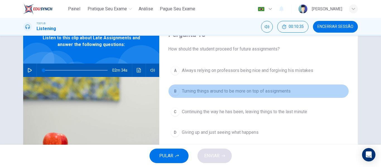
click at [250, 95] on button "B Turning things around to be more on top of assignments" at bounding box center [258, 91] width 181 height 14
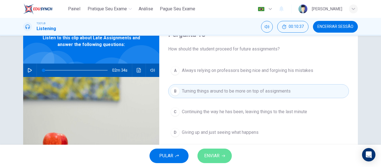
click at [219, 154] on span "ENVIAR" at bounding box center [211, 156] width 15 height 8
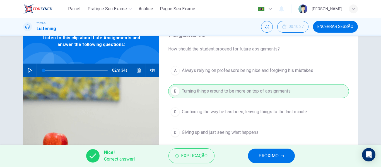
click at [274, 148] on div "Nice! Correct answer! Explicação PRÓXIMO" at bounding box center [190, 156] width 381 height 22
click at [277, 153] on span "PRÓXIMO" at bounding box center [269, 156] width 20 height 8
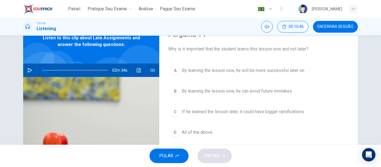
click at [265, 91] on span "By learning the lesson now, he can avoid future mistakes" at bounding box center [237, 91] width 110 height 7
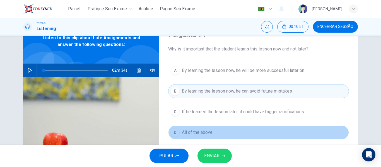
click at [193, 134] on span "All of the above" at bounding box center [197, 132] width 31 height 7
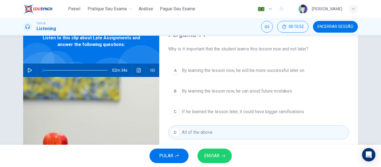
click at [220, 156] on button "ENVIAR" at bounding box center [214, 156] width 34 height 15
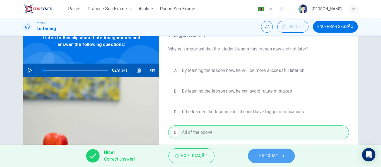
click at [264, 155] on span "PRÓXIMO" at bounding box center [269, 156] width 20 height 8
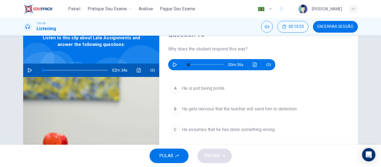
click at [173, 65] on icon "button" at bounding box center [175, 64] width 4 height 4
type input "0"
click at [211, 113] on button "B He gets nervous that the teacher will send him to detention" at bounding box center [258, 109] width 181 height 14
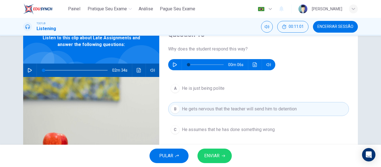
scroll to position [56, 0]
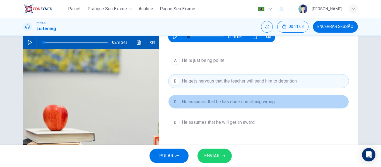
click at [256, 105] on button "C He assumes that he has done something wrong" at bounding box center [258, 102] width 181 height 14
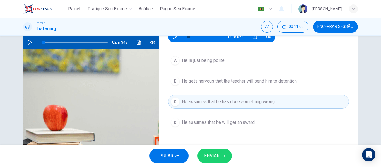
click at [218, 154] on span "ENVIAR" at bounding box center [211, 156] width 15 height 8
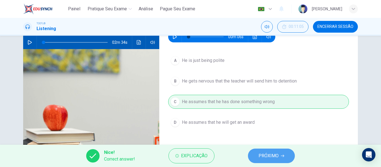
click at [266, 155] on span "PRÓXIMO" at bounding box center [269, 156] width 20 height 8
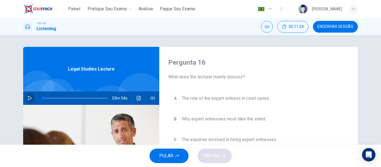
click at [28, 100] on icon "button" at bounding box center [30, 98] width 4 height 4
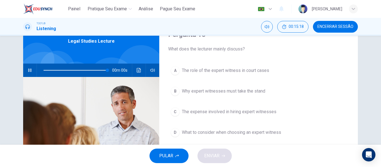
type input "0"
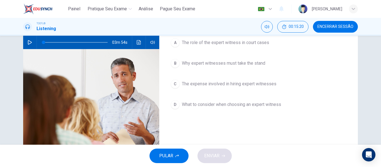
scroll to position [28, 0]
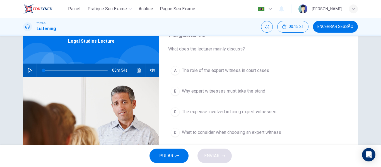
click at [209, 70] on span "The role of the expert witness in court cases" at bounding box center [225, 70] width 87 height 7
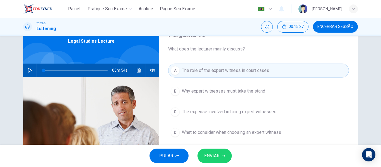
click at [243, 133] on span "What to consider when choosing an expert witness" at bounding box center [231, 132] width 99 height 7
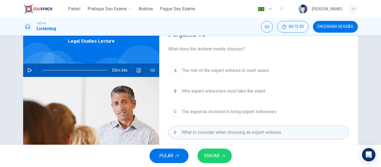
click at [217, 151] on button "ENVIAR" at bounding box center [214, 156] width 34 height 15
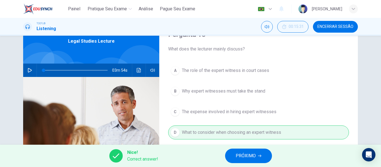
click at [251, 155] on span "PRÓXIMO" at bounding box center [246, 156] width 20 height 8
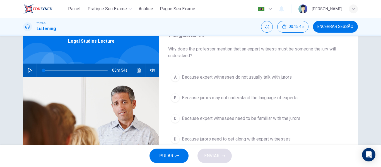
click at [286, 100] on span "Because jurors may not understand the language of experts" at bounding box center [240, 98] width 116 height 7
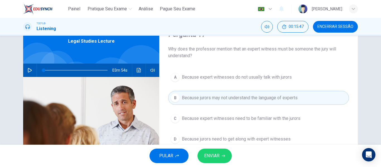
scroll to position [56, 0]
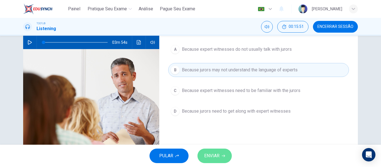
click at [220, 156] on button "ENVIAR" at bounding box center [214, 156] width 34 height 15
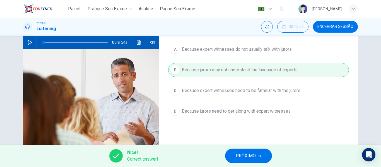
click at [250, 158] on span "PRÓXIMO" at bounding box center [246, 156] width 20 height 8
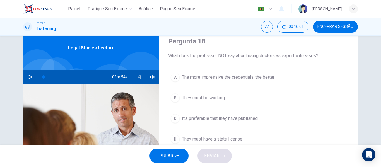
scroll to position [49, 0]
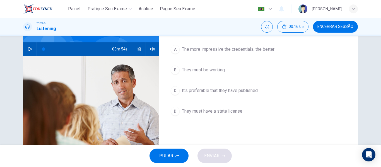
click at [214, 93] on span "It's preferable that they have published" at bounding box center [220, 90] width 76 height 7
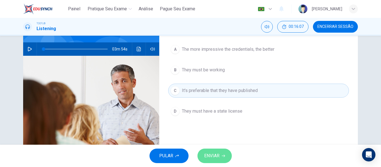
click at [220, 157] on button "ENVIAR" at bounding box center [214, 156] width 34 height 15
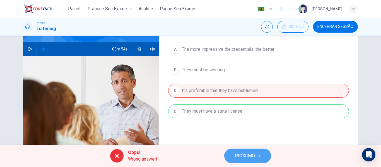
click at [250, 155] on span "PRÓXIMO" at bounding box center [245, 156] width 20 height 8
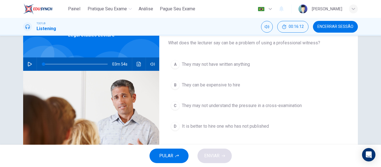
scroll to position [21, 0]
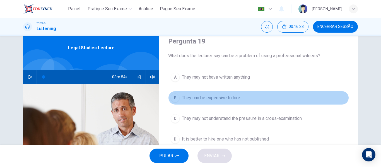
click at [228, 94] on button "B They can be expensive to hire" at bounding box center [258, 98] width 181 height 14
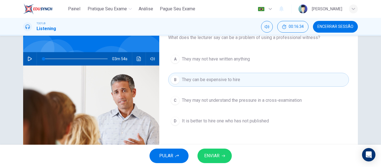
scroll to position [49, 0]
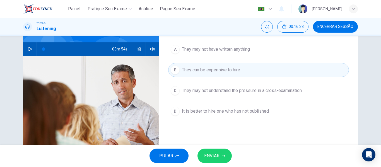
click at [257, 90] on span "They may not understand the pressure in a cross-examination" at bounding box center [242, 90] width 120 height 7
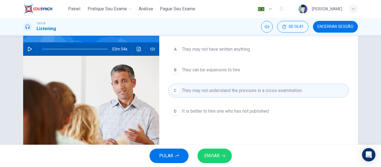
click at [227, 76] on button "B They can be expensive to hire" at bounding box center [258, 70] width 181 height 14
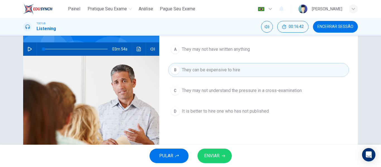
click at [224, 152] on button "ENVIAR" at bounding box center [214, 156] width 34 height 15
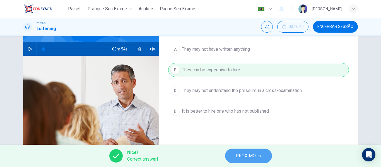
click at [255, 156] on span "PRÓXIMO" at bounding box center [246, 156] width 20 height 8
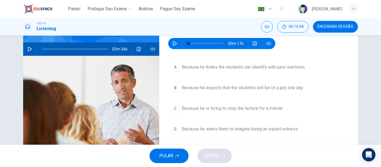
click at [173, 44] on icon "button" at bounding box center [175, 43] width 4 height 4
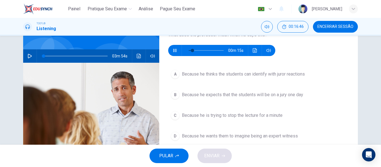
scroll to position [56, 0]
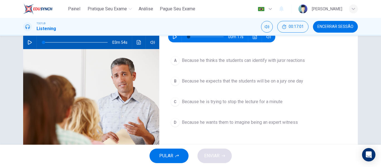
type input "0"
click at [251, 62] on span "Because he thinks the students can identify with juror reactions" at bounding box center [243, 60] width 123 height 7
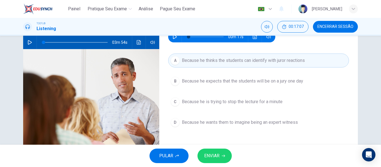
click at [217, 156] on span "ENVIAR" at bounding box center [211, 156] width 15 height 8
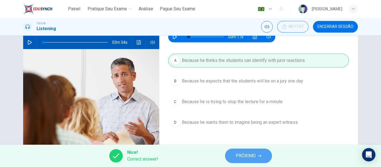
click at [252, 156] on span "PRÓXIMO" at bounding box center [246, 156] width 20 height 8
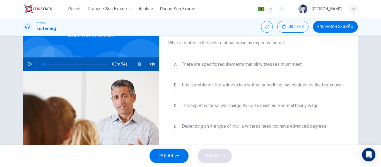
scroll to position [28, 0]
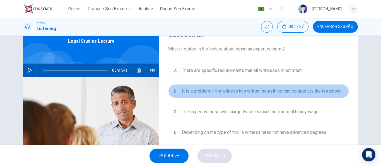
click at [272, 91] on span "It is a problem if the witness has written something that contradicts the testi…" at bounding box center [262, 91] width 160 height 7
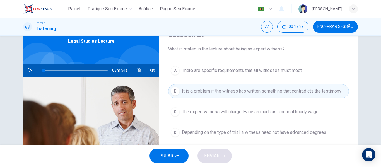
click at [221, 156] on div "PULAR ENVIAR" at bounding box center [190, 156] width 381 height 22
click at [215, 115] on span "The expert witness will charge twice as much as a normal hourly wage" at bounding box center [250, 111] width 137 height 7
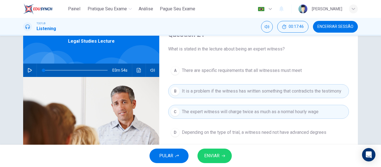
click at [208, 154] on span "ENVIAR" at bounding box center [211, 156] width 15 height 8
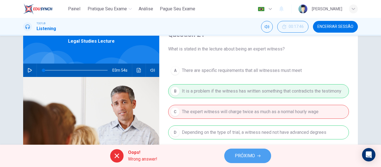
click at [243, 154] on span "PRÓXIMO" at bounding box center [245, 156] width 20 height 8
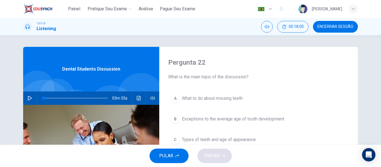
click at [26, 99] on button "button" at bounding box center [29, 97] width 9 height 13
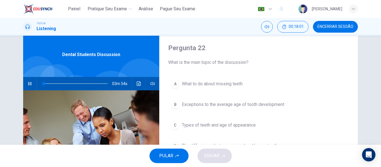
scroll to position [28, 0]
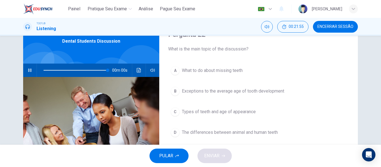
type input "0"
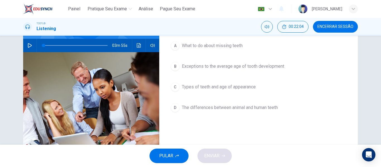
scroll to position [56, 0]
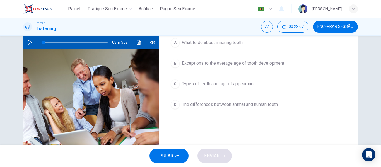
click at [220, 86] on span "Types of teeth and age of appearance" at bounding box center [219, 84] width 74 height 7
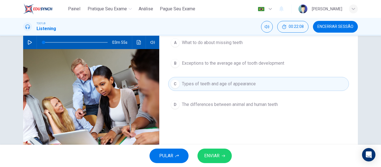
click at [222, 154] on icon "button" at bounding box center [223, 155] width 3 height 3
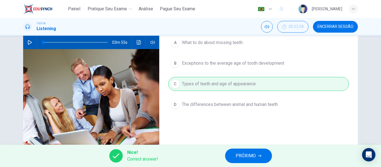
click at [239, 153] on span "PRÓXIMO" at bounding box center [246, 156] width 20 height 8
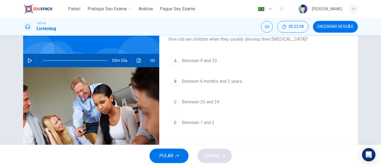
scroll to position [28, 0]
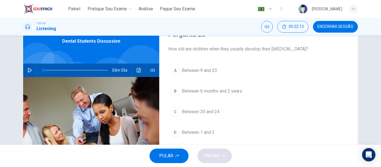
click at [219, 95] on button "B Between 6 months and 2 years" at bounding box center [258, 91] width 181 height 14
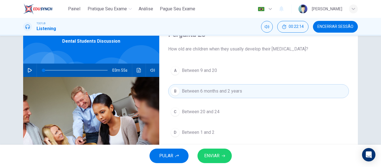
click at [218, 156] on span "ENVIAR" at bounding box center [211, 156] width 15 height 8
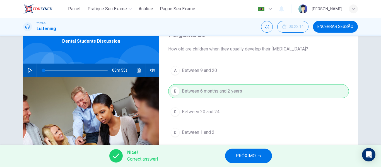
click at [249, 156] on span "PRÓXIMO" at bounding box center [246, 156] width 20 height 8
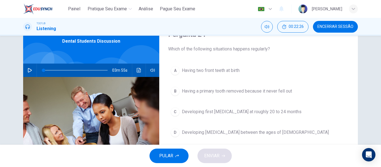
click at [259, 130] on span "Developing [MEDICAL_DATA] between the ages of [DEMOGRAPHIC_DATA]" at bounding box center [255, 132] width 147 height 7
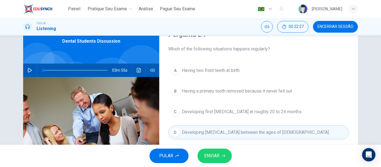
click at [222, 156] on icon "button" at bounding box center [223, 155] width 3 height 3
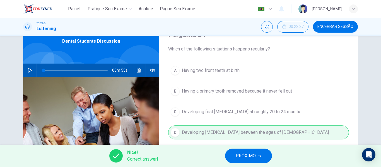
click at [247, 152] on span "PRÓXIMO" at bounding box center [246, 156] width 20 height 8
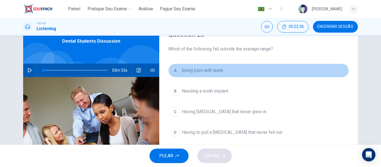
click at [214, 69] on span "Being born with teeth" at bounding box center [202, 70] width 41 height 7
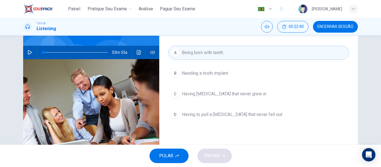
scroll to position [56, 0]
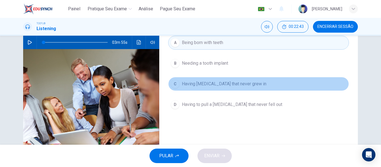
click at [212, 90] on button "C Having [MEDICAL_DATA] that never grew in" at bounding box center [258, 84] width 181 height 14
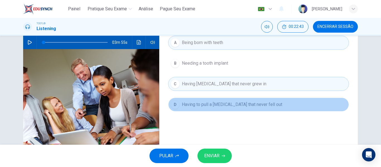
click at [219, 108] on button "D Having to pull a [MEDICAL_DATA] that never fell out" at bounding box center [258, 105] width 181 height 14
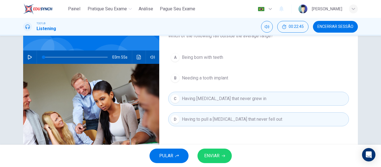
scroll to position [28, 0]
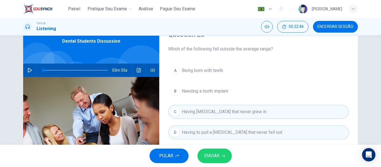
drag, startPoint x: 188, startPoint y: 71, endPoint x: 186, endPoint y: 78, distance: 6.4
click at [187, 71] on span "Being born with teeth" at bounding box center [202, 70] width 41 height 7
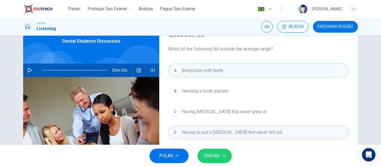
click at [268, 132] on span "Having to pull a [MEDICAL_DATA] that never fell out" at bounding box center [232, 132] width 100 height 7
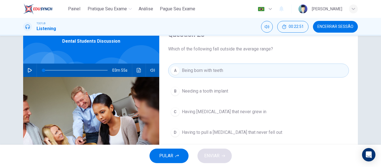
click at [254, 110] on span "Having [MEDICAL_DATA] that never grew in" at bounding box center [224, 111] width 84 height 7
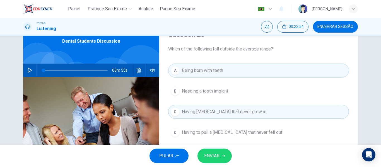
click at [220, 153] on button "ENVIAR" at bounding box center [214, 156] width 34 height 15
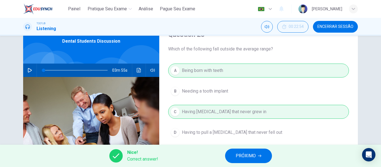
click at [242, 158] on span "PRÓXIMO" at bounding box center [246, 156] width 20 height 8
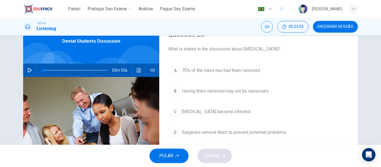
click at [250, 93] on span "Having them removed may not be necessary" at bounding box center [225, 91] width 87 height 7
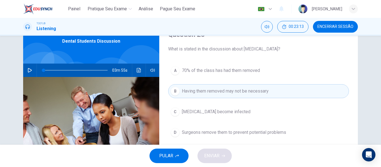
click at [254, 127] on button "D Surgeons remove them to prevent potential problems" at bounding box center [258, 132] width 181 height 14
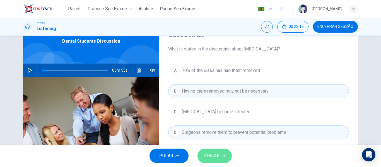
click at [222, 155] on icon "button" at bounding box center [223, 155] width 3 height 3
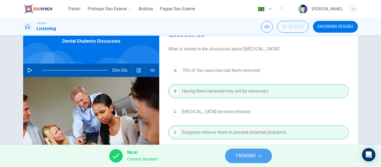
click at [236, 156] on button "PRÓXIMO" at bounding box center [248, 156] width 47 height 15
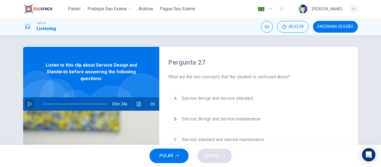
click at [28, 102] on icon "button" at bounding box center [30, 104] width 4 height 4
drag, startPoint x: 22, startPoint y: 102, endPoint x: 26, endPoint y: 101, distance: 4.8
click at [23, 102] on div "01m 20s" at bounding box center [91, 103] width 136 height 13
click at [29, 102] on icon "button" at bounding box center [30, 104] width 4 height 4
type input "61"
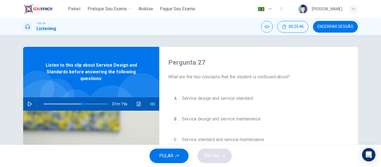
click at [352, 21] on button "Encerrar Sessão" at bounding box center [335, 27] width 45 height 12
